Goal: Task Accomplishment & Management: Manage account settings

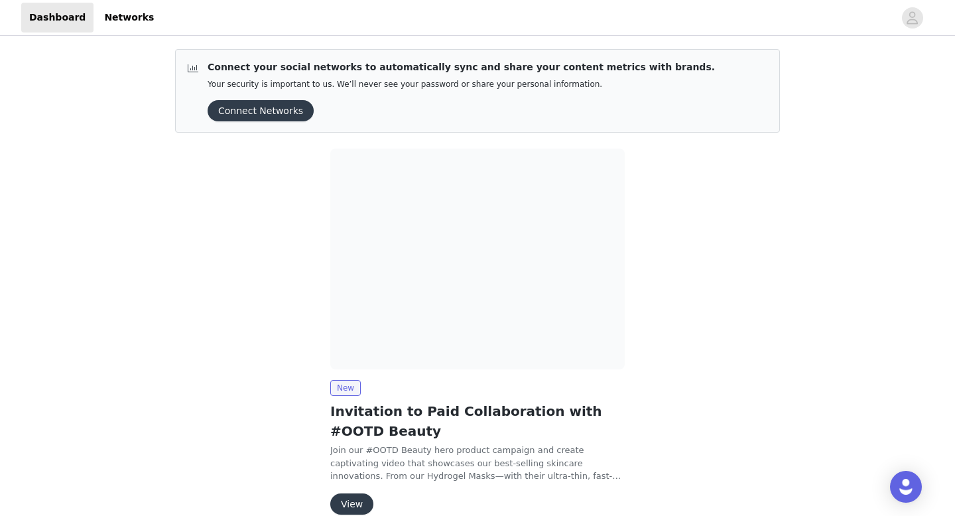
scroll to position [65, 0]
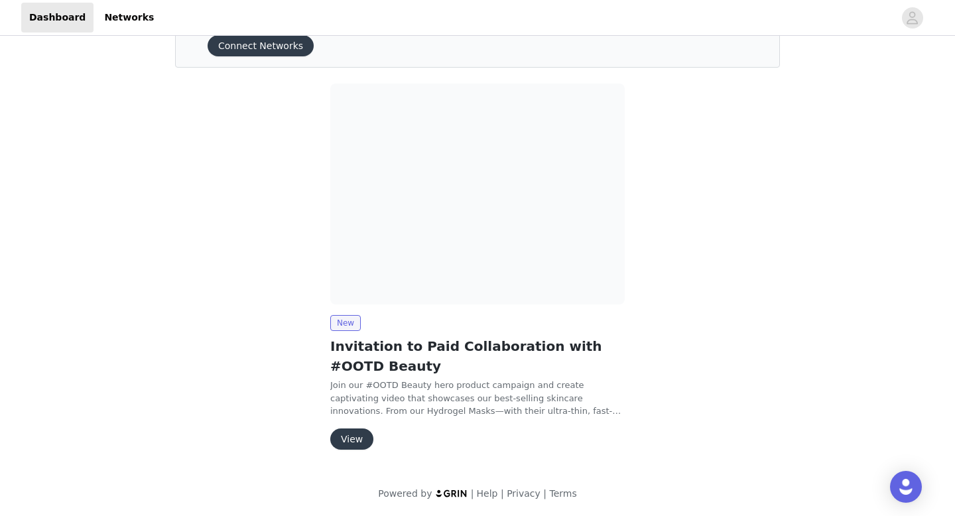
click at [355, 446] on button "View" at bounding box center [351, 438] width 43 height 21
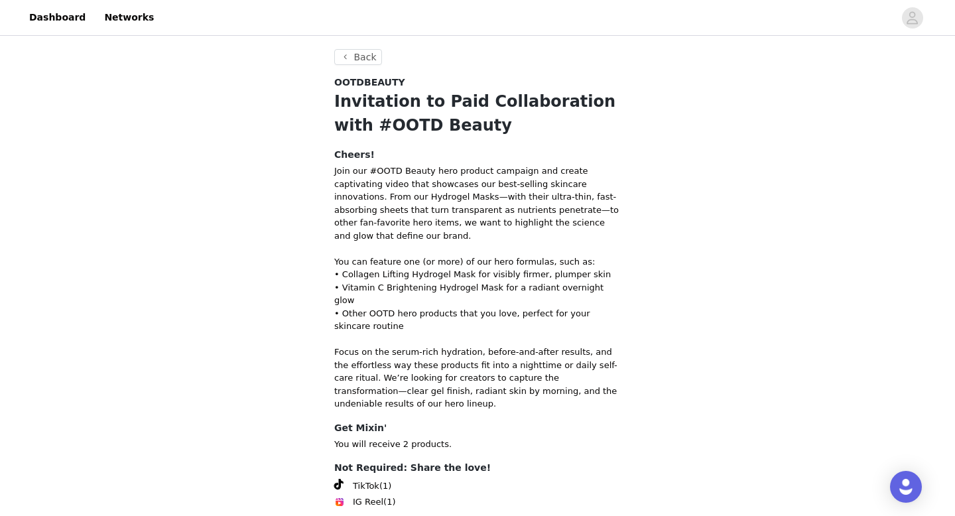
scroll to position [58, 0]
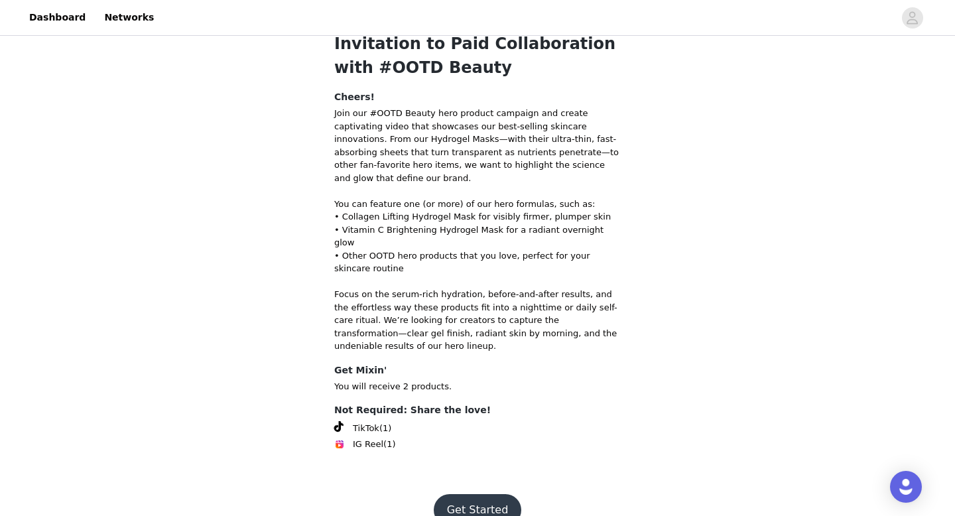
click at [463, 494] on button "Get Started" at bounding box center [478, 510] width 88 height 32
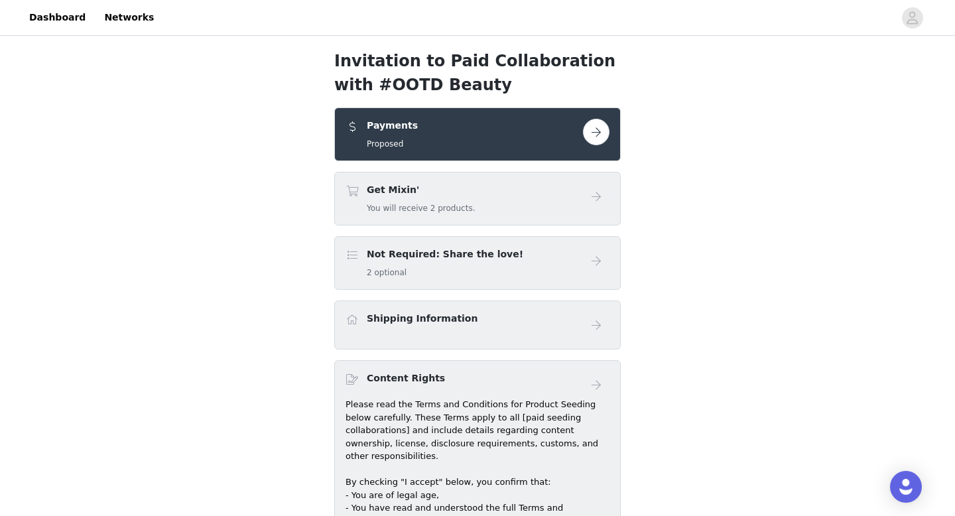
click at [425, 153] on div "Payments Proposed" at bounding box center [477, 134] width 286 height 54
